Goal: Check status: Check status

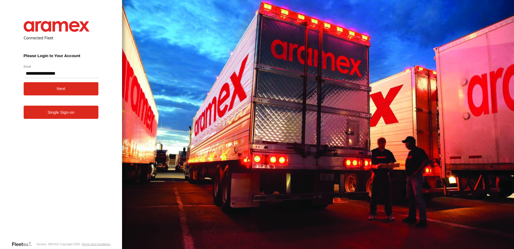
click at [55, 92] on button "Next" at bounding box center [61, 88] width 75 height 13
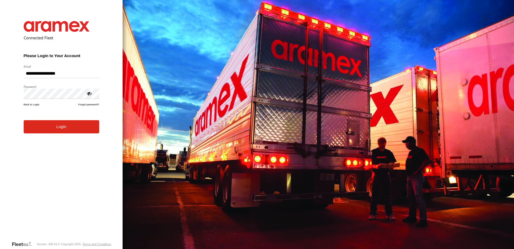
click at [56, 130] on button "Login" at bounding box center [62, 126] width 76 height 13
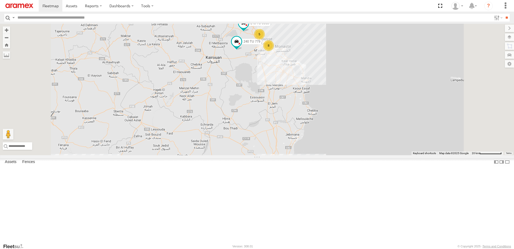
drag, startPoint x: 319, startPoint y: 103, endPoint x: 316, endPoint y: 136, distance: 32.9
click at [316, 136] on div "241 TU 2029 246 TU 8284 245 TU 9066 246 TU 8285 8 245 TU 4334 5 5 6 245 TU 9060…" at bounding box center [257, 89] width 514 height 131
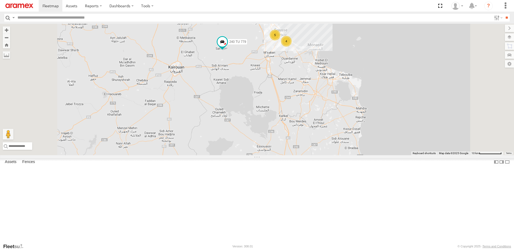
drag, startPoint x: 301, startPoint y: 91, endPoint x: 298, endPoint y: 117, distance: 26.8
click at [298, 117] on div "241 TU 2029 246 TU 8284 245 TU 9066 246 TU 8285 245 TU 4334 245 TU 9060 240 TU …" at bounding box center [257, 89] width 514 height 131
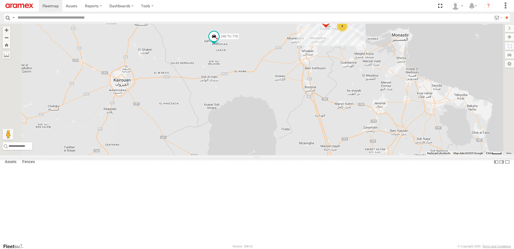
drag, startPoint x: 289, startPoint y: 91, endPoint x: 289, endPoint y: 111, distance: 20.7
click at [289, 111] on div "241 TU 2029 246 TU 8284 245 TU 9066 246 TU 8285 245 TU 4334 245 TU 9060 240 TU …" at bounding box center [257, 89] width 514 height 131
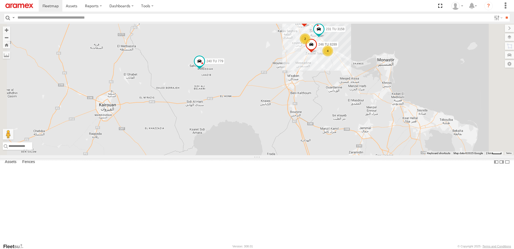
drag, startPoint x: 353, startPoint y: 64, endPoint x: 335, endPoint y: 101, distance: 41.1
click at [335, 101] on div "241 TU 2029 246 TU 8284 245 TU 9066 246 TU 8285 245 TU 4334 245 TU 9060 240 TU …" at bounding box center [257, 89] width 514 height 131
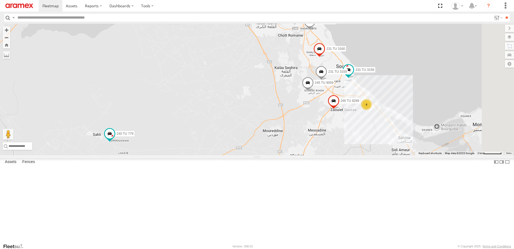
drag, startPoint x: 345, startPoint y: 90, endPoint x: 344, endPoint y: 111, distance: 21.6
click at [344, 111] on div "241 TU 2029 246 TU 8284 245 TU 9066 246 TU 8285 245 TU 4334 245 TU 9060 240 TU …" at bounding box center [257, 89] width 514 height 131
click at [314, 92] on span at bounding box center [308, 84] width 12 height 15
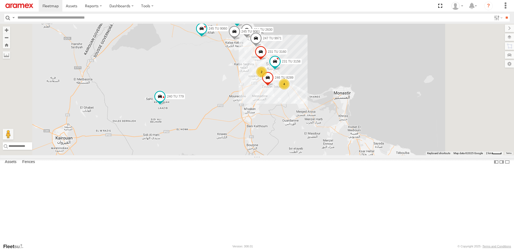
drag, startPoint x: 309, startPoint y: 133, endPoint x: 292, endPoint y: 133, distance: 16.4
click at [296, 133] on div "241 TU 2029 246 TU 8284 245 TU 9066 246 TU 8285 245 TU 4334 245 TU 9060 240 TU …" at bounding box center [257, 89] width 514 height 131
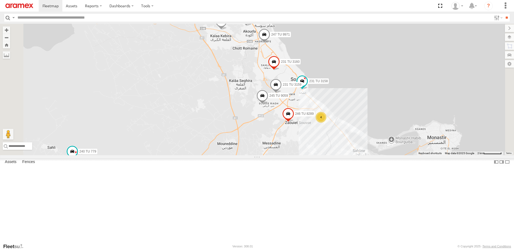
drag, startPoint x: 305, startPoint y: 96, endPoint x: 285, endPoint y: 114, distance: 26.4
click at [289, 115] on div "241 TU 2029 246 TU 8284 245 TU 9066 246 TU 8285 245 TU 4334 245 TU 9060 240 TU …" at bounding box center [257, 89] width 514 height 131
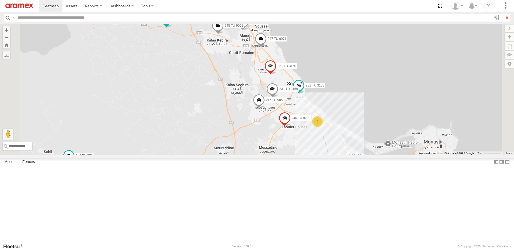
click at [461, 113] on div "241 TU 2029 246 TU 8284 245 TU 9066 246 TU 8285 245 TU 4334 245 TU 9060 240 TU …" at bounding box center [257, 89] width 514 height 131
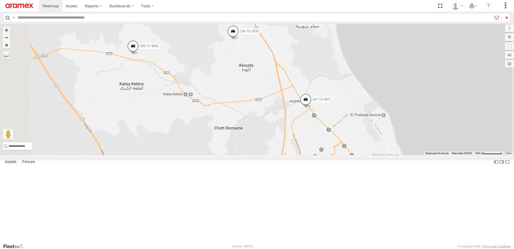
drag, startPoint x: 310, startPoint y: 64, endPoint x: 305, endPoint y: 106, distance: 42.5
click at [305, 106] on div "241 TU 2029 246 TU 8284 245 TU 9066 246 TU 8285 245 TU 4334 245 TU 9060 240 TU …" at bounding box center [257, 89] width 514 height 131
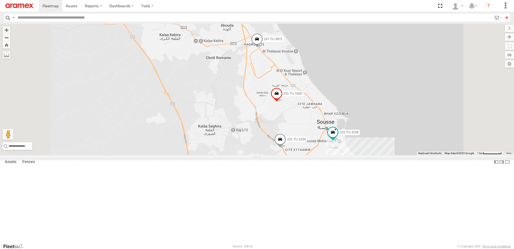
drag, startPoint x: 328, startPoint y: 142, endPoint x: 309, endPoint y: 78, distance: 67.5
click at [309, 79] on div "241 TU 2029 246 TU 8284 245 TU 9066 246 TU 8285 245 TU 4334 245 TU 9060 240 TU …" at bounding box center [257, 89] width 514 height 131
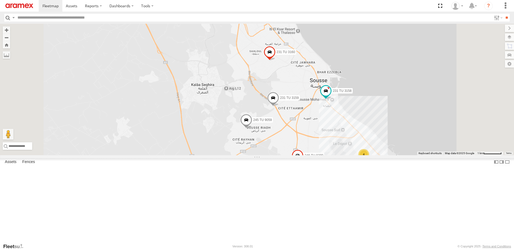
click at [252, 128] on span at bounding box center [246, 121] width 12 height 15
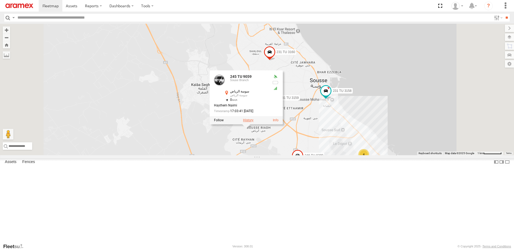
click at [254, 122] on label at bounding box center [248, 120] width 10 height 4
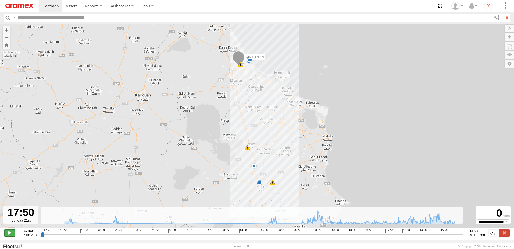
click at [10, 235] on span at bounding box center [9, 232] width 11 height 7
drag, startPoint x: 42, startPoint y: 236, endPoint x: 465, endPoint y: 237, distance: 423.1
type input "**********"
click at [463, 236] on input "range" at bounding box center [252, 233] width 422 height 5
